Goal: Check status: Check status

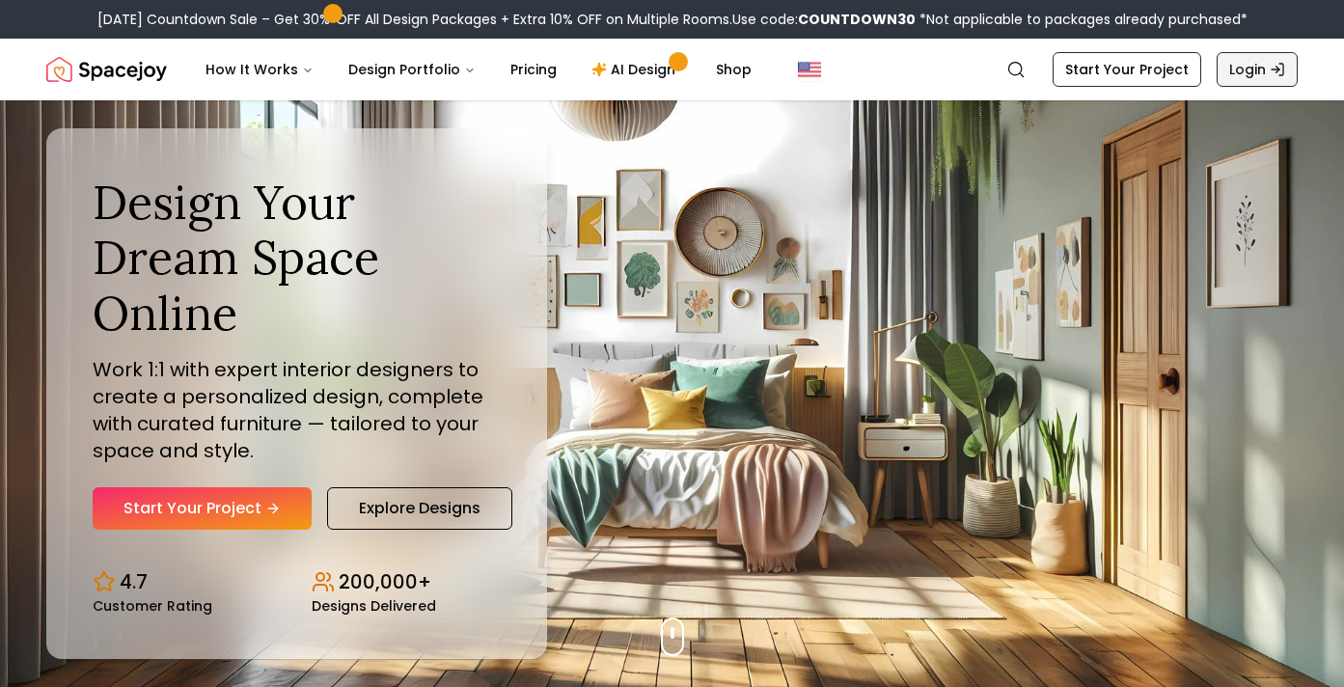
click at [1246, 76] on link "Login" at bounding box center [1257, 69] width 81 height 35
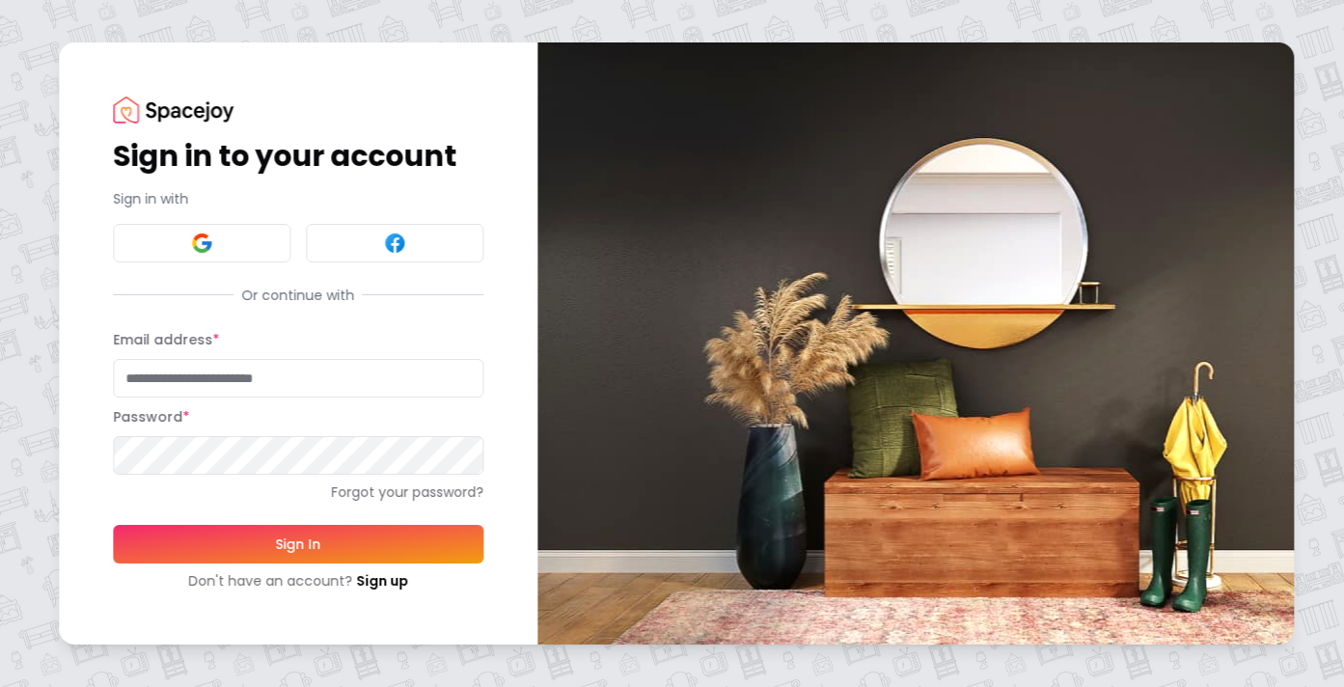
type input "**********"
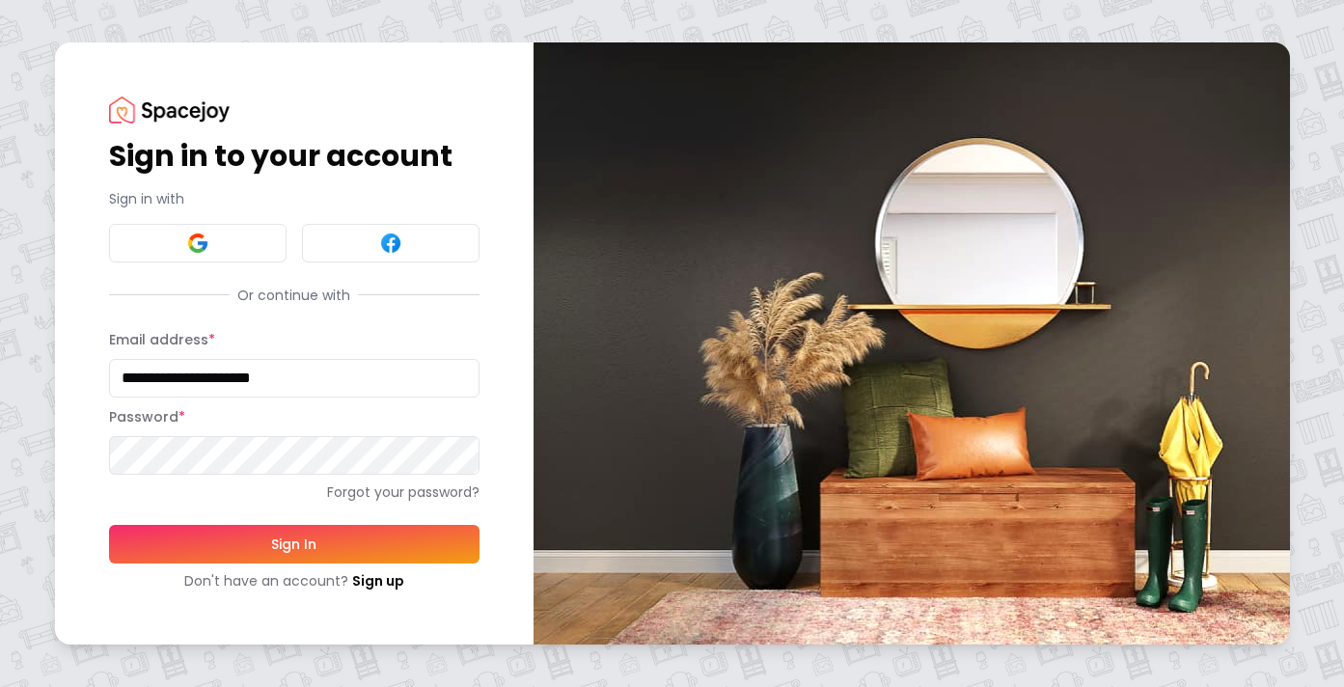
click at [286, 543] on button "Sign In" at bounding box center [294, 544] width 371 height 39
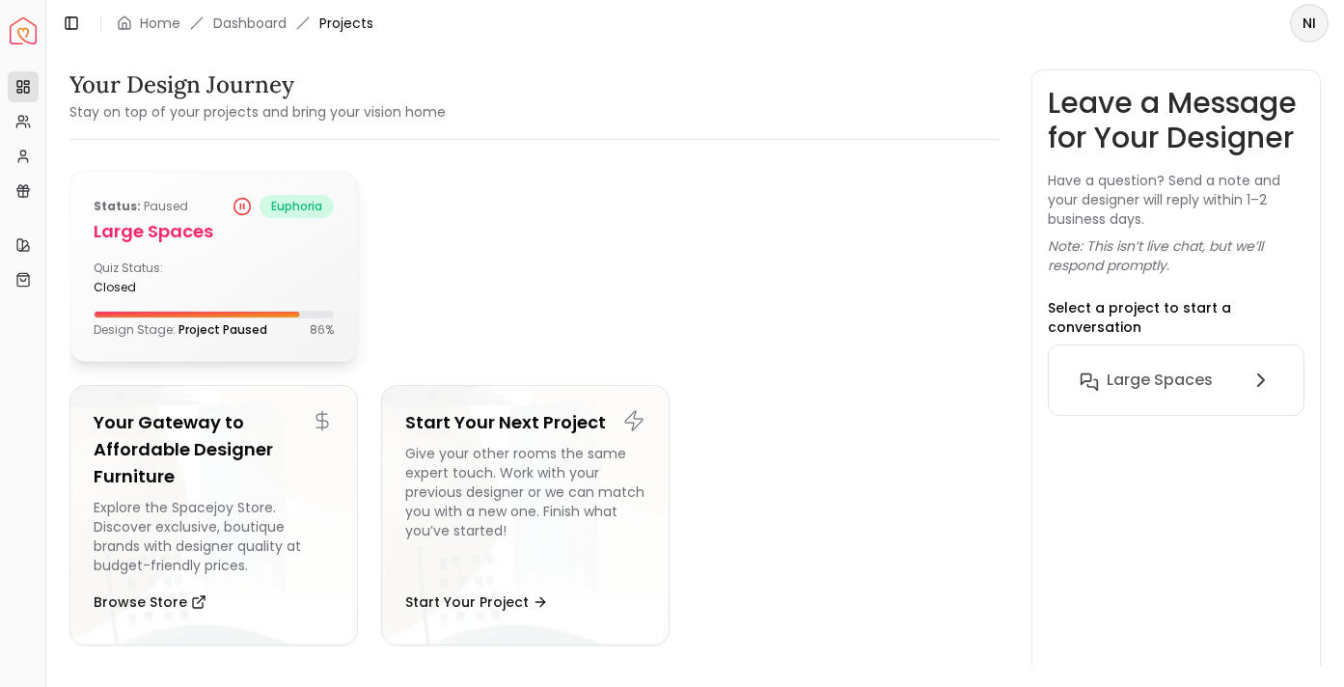
click at [307, 256] on div "Status: Paused euphoria Large Spaces Quiz Status: closed Design Stage: Project …" at bounding box center [213, 266] width 287 height 189
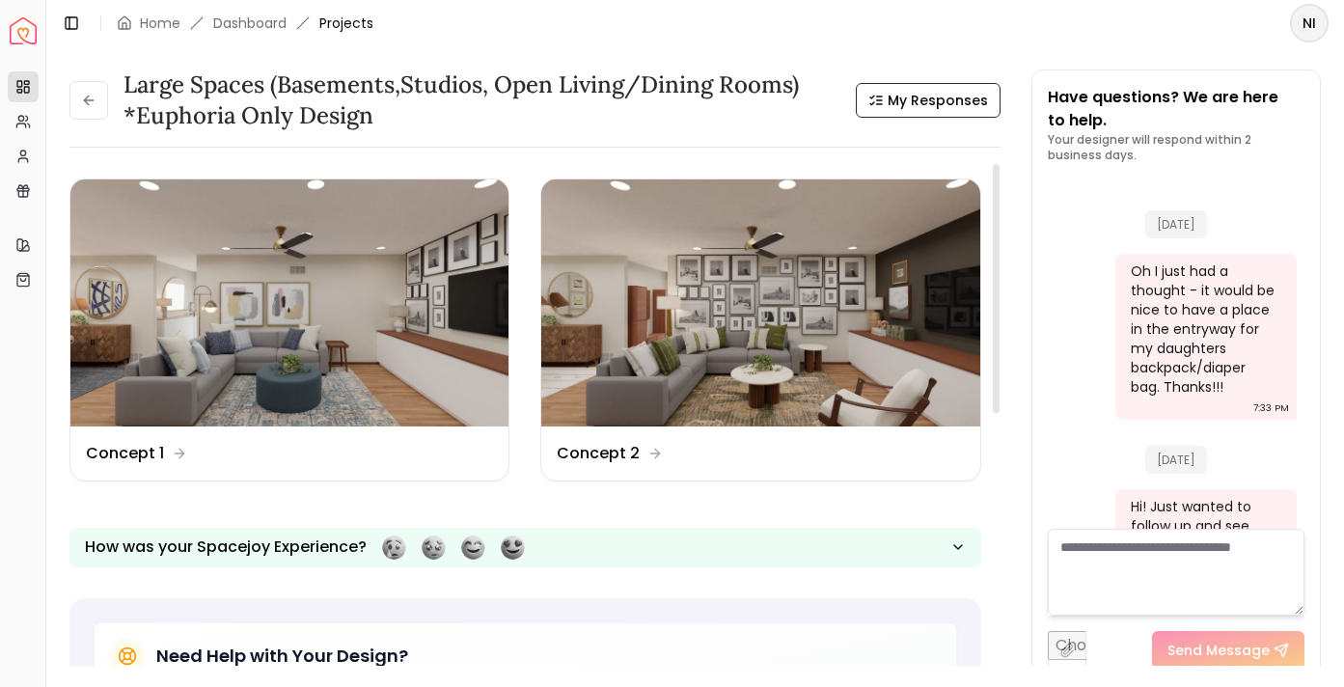
scroll to position [4891, 0]
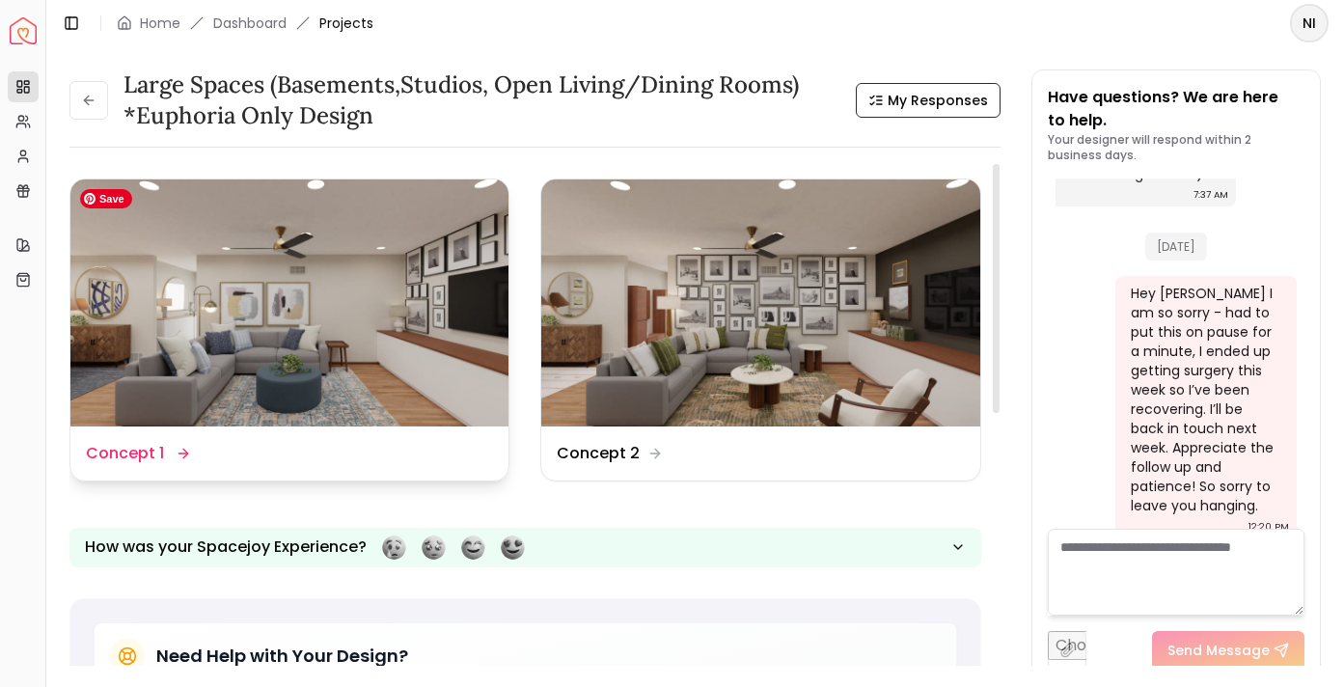
click at [437, 365] on img at bounding box center [289, 303] width 438 height 247
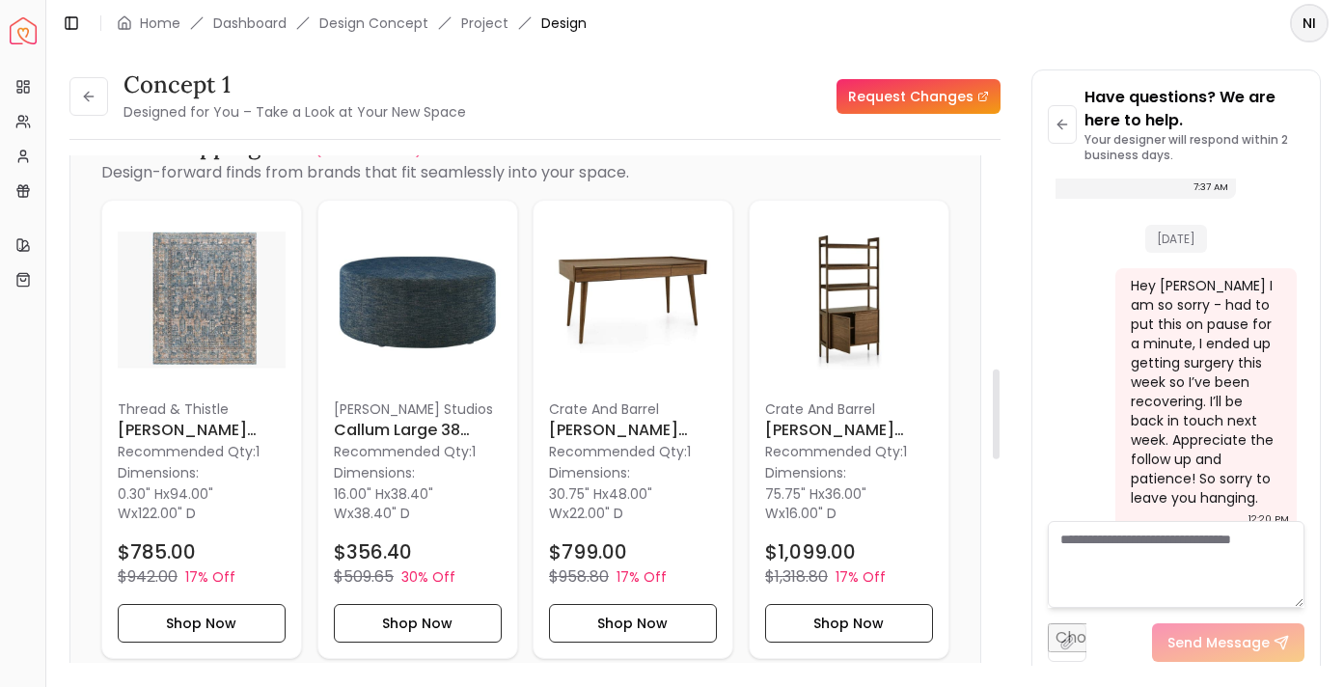
scroll to position [1190, 0]
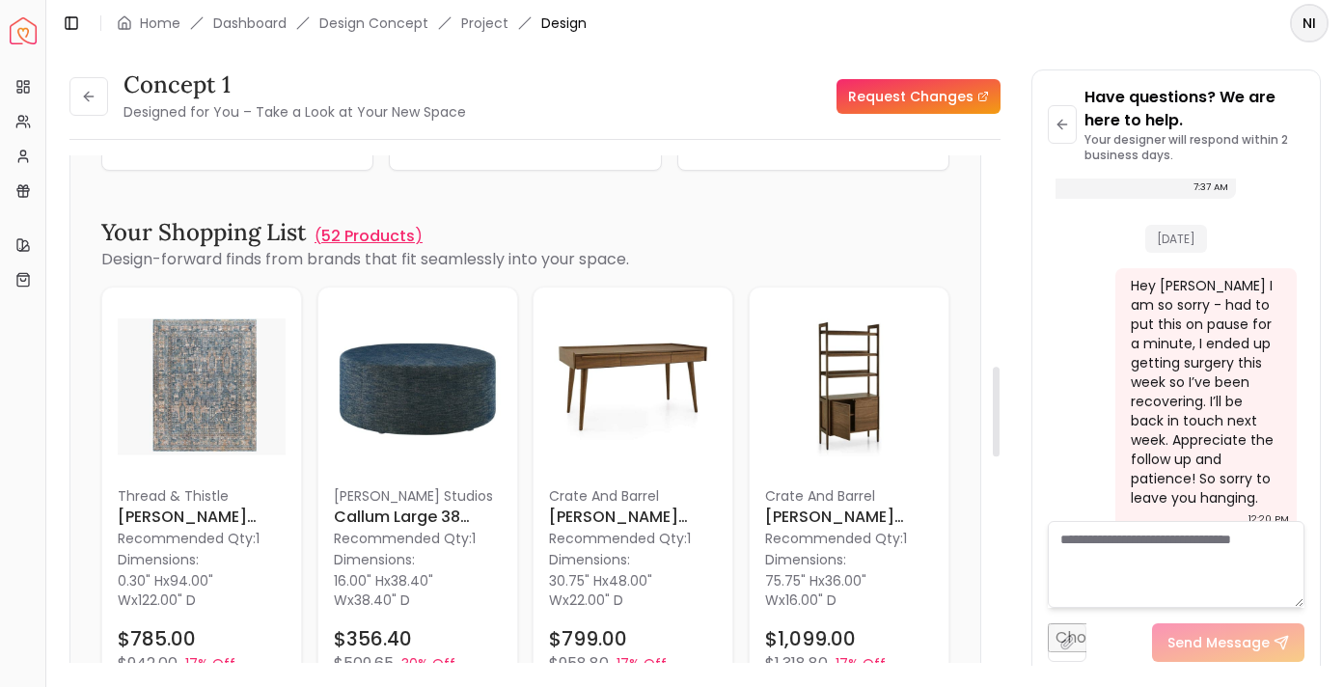
click at [372, 234] on p "52 Products" at bounding box center [368, 236] width 94 height 23
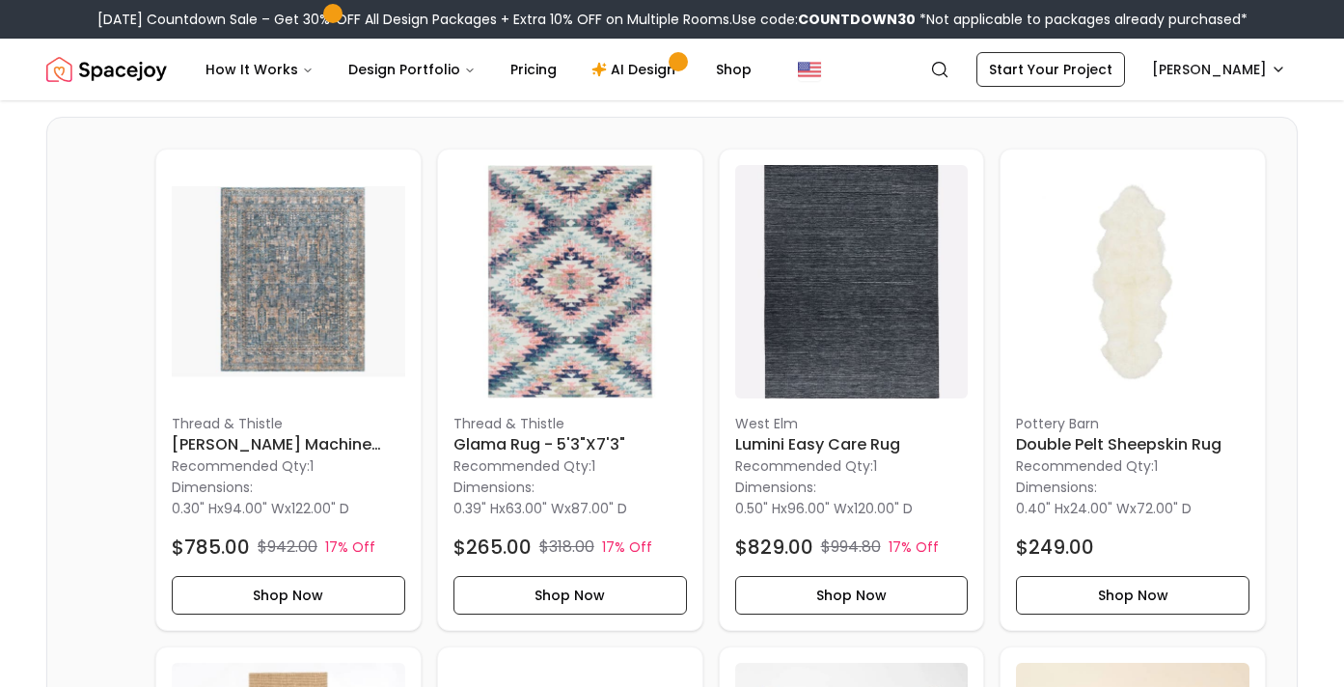
scroll to position [440, 0]
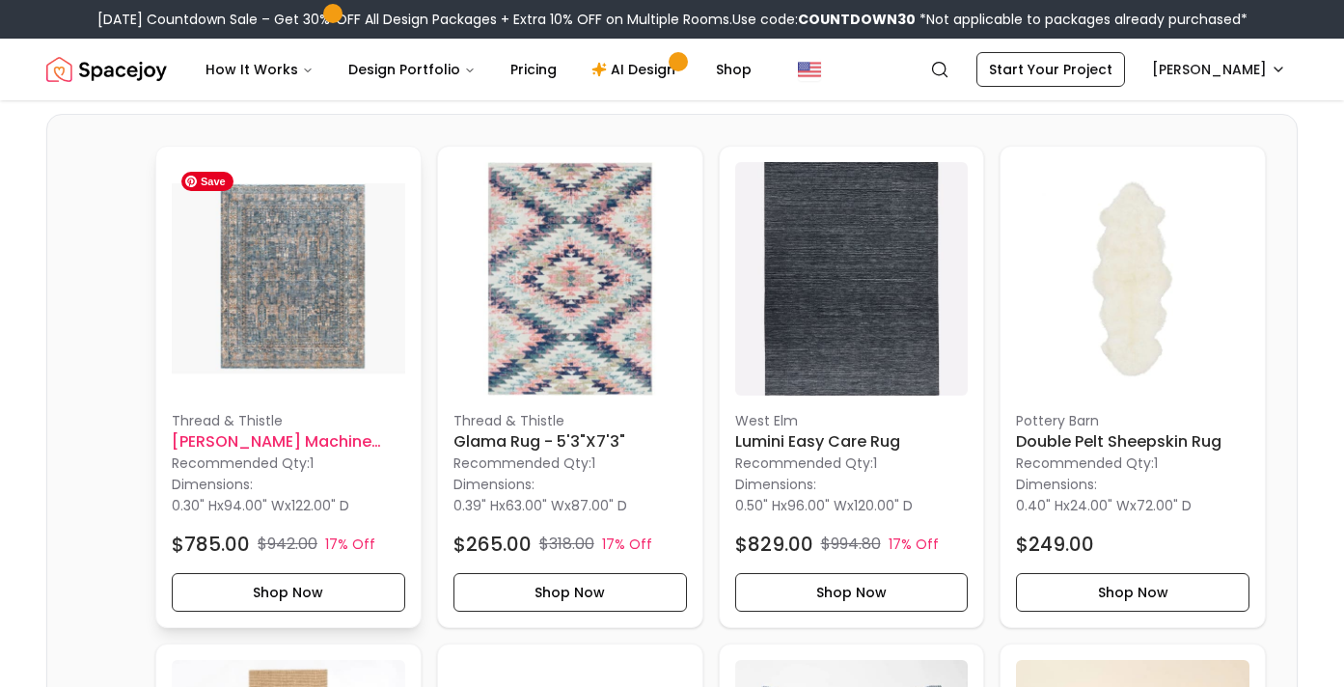
click at [346, 346] on img at bounding box center [289, 279] width 234 height 234
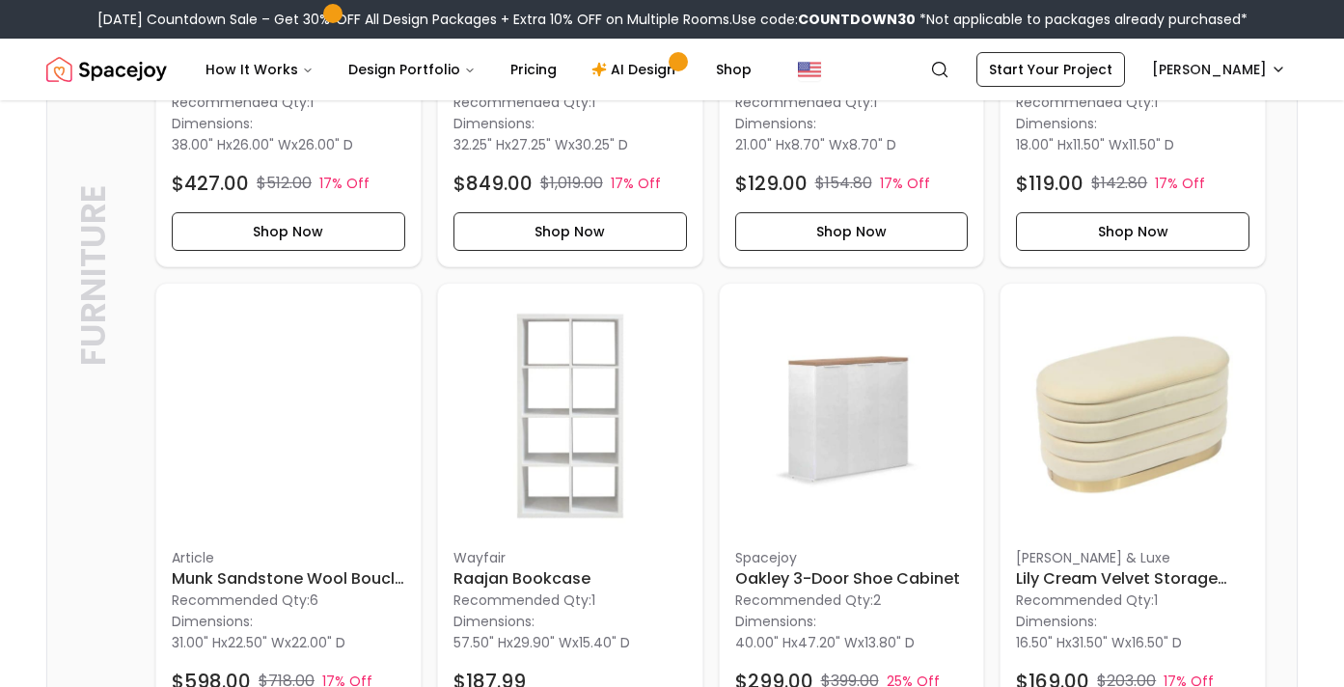
scroll to position [2907, 0]
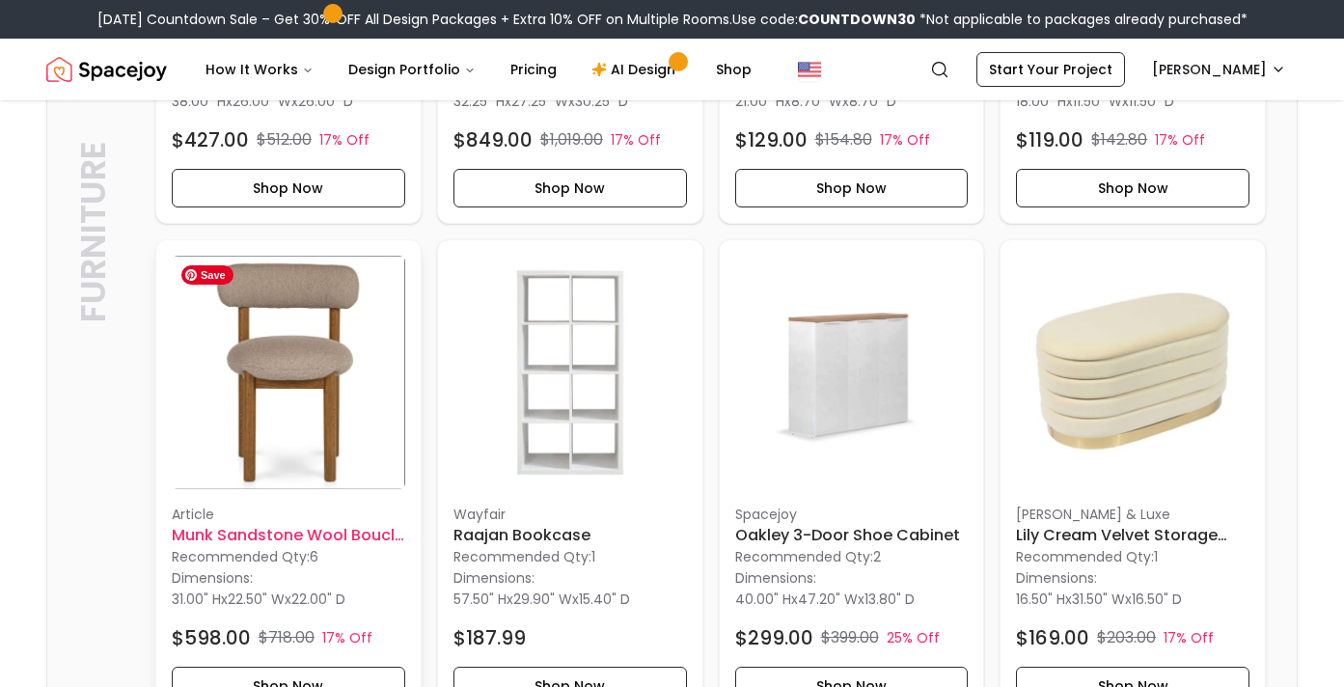
click at [305, 411] on img at bounding box center [289, 373] width 234 height 234
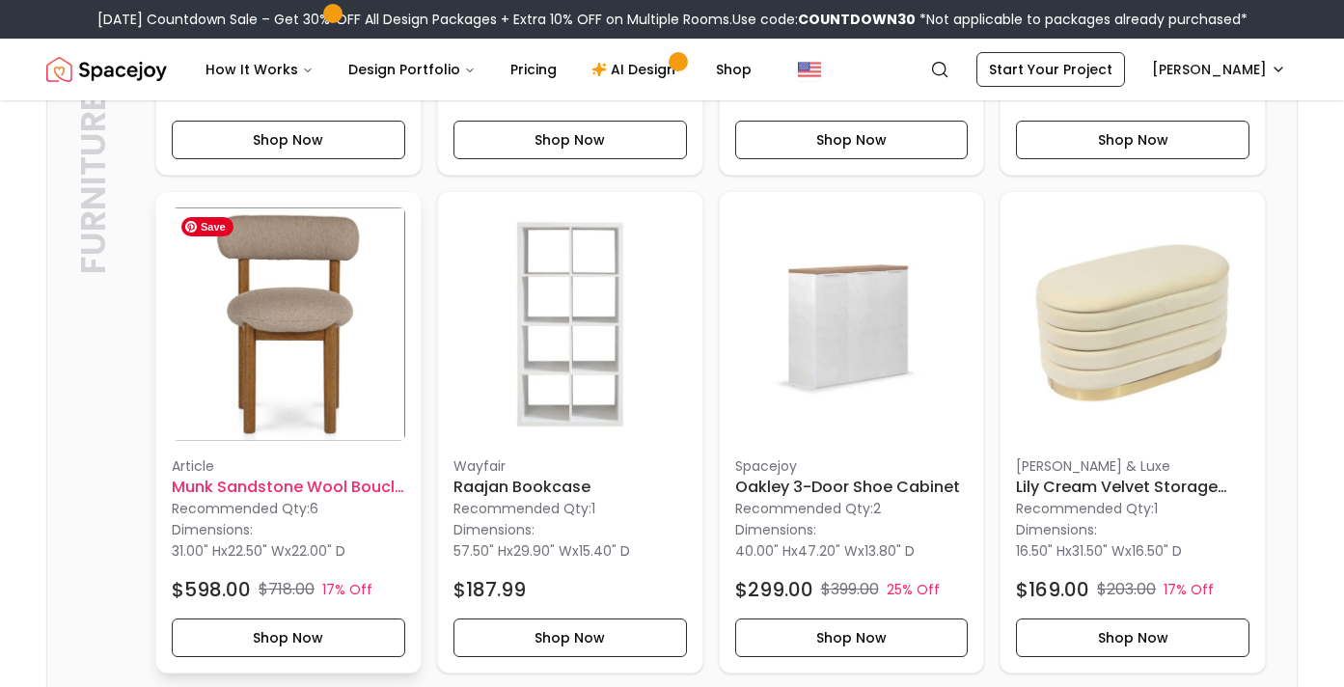
scroll to position [3036, 0]
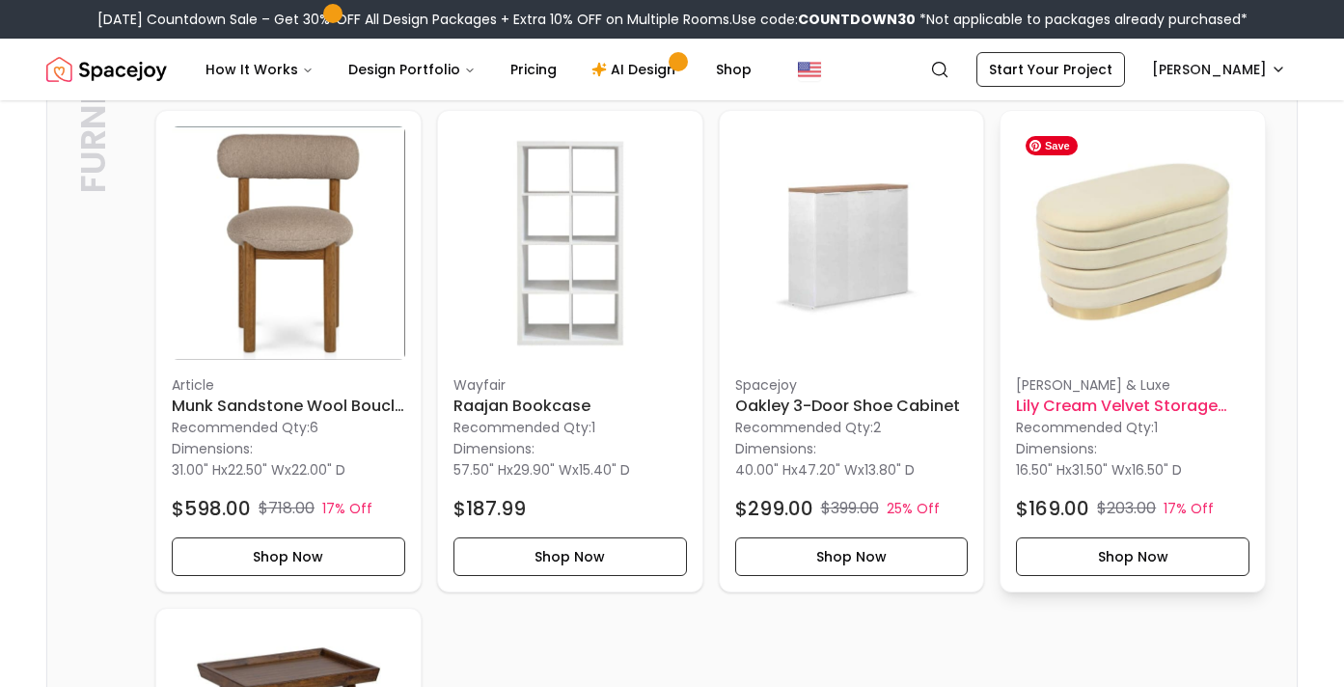
click at [1127, 259] on img at bounding box center [1133, 243] width 234 height 234
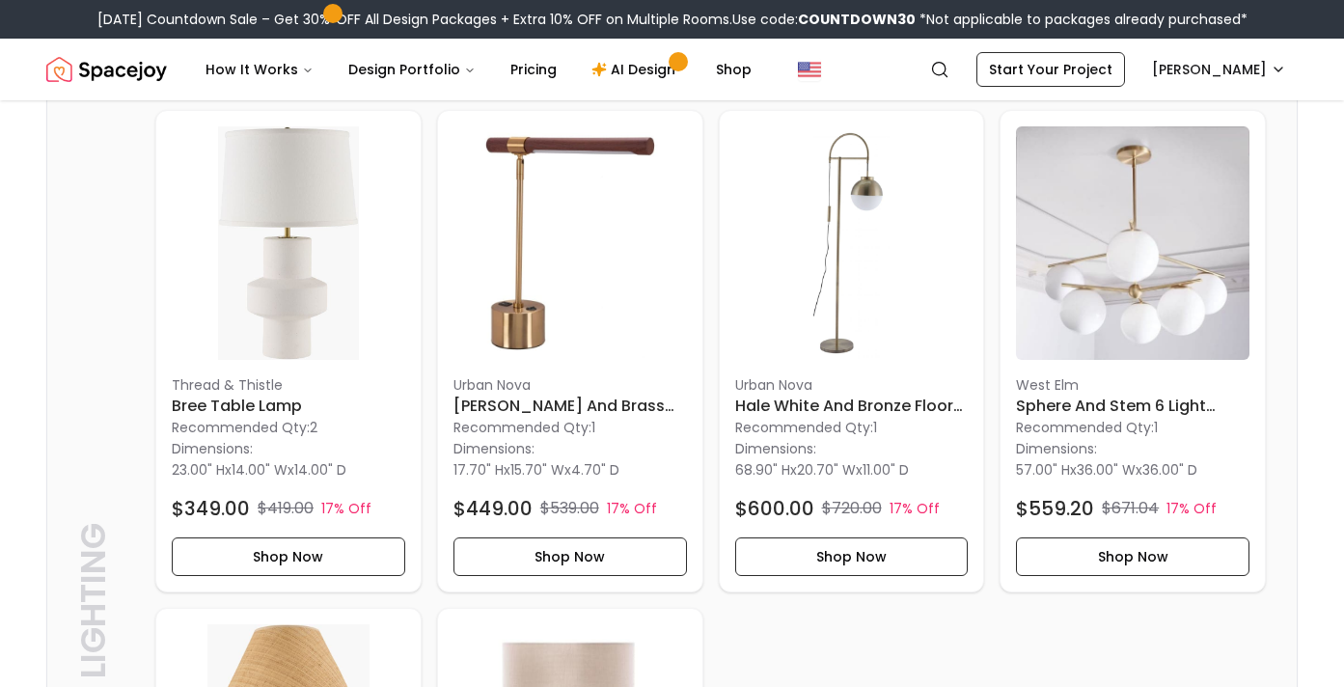
scroll to position [3679, 0]
